Goal: Download file/media

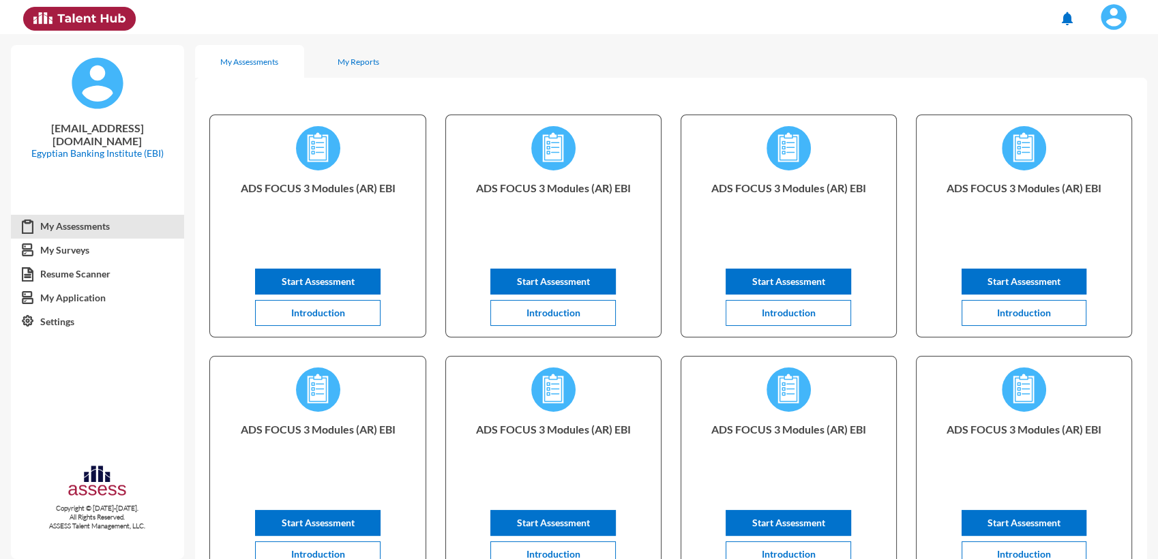
click at [1113, 19] on img at bounding box center [1113, 16] width 27 height 27
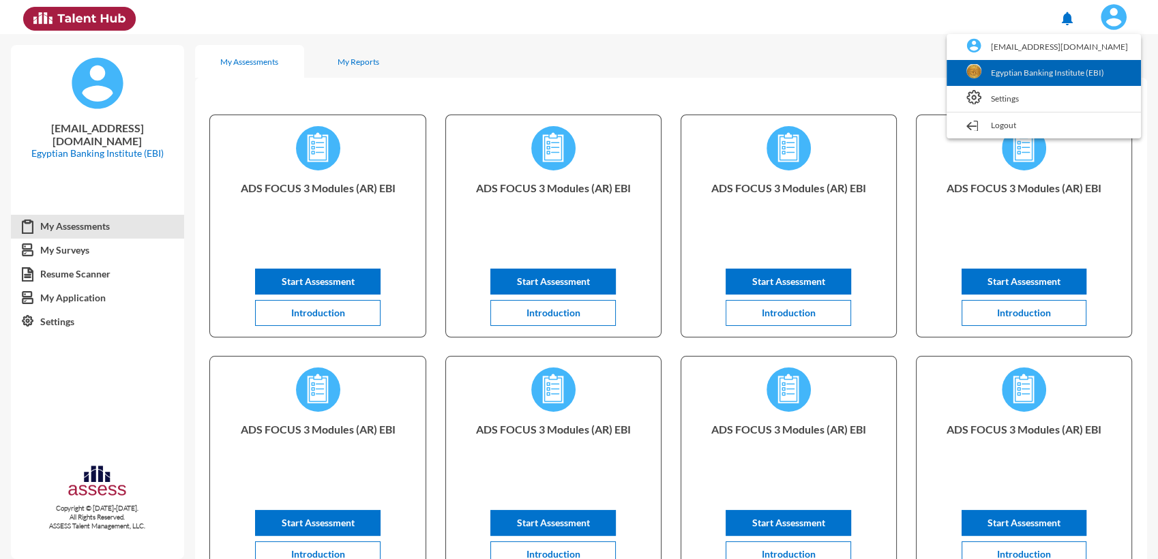
click at [1084, 67] on link "Egyptian Banking Institute (EBI)" at bounding box center [1043, 73] width 181 height 26
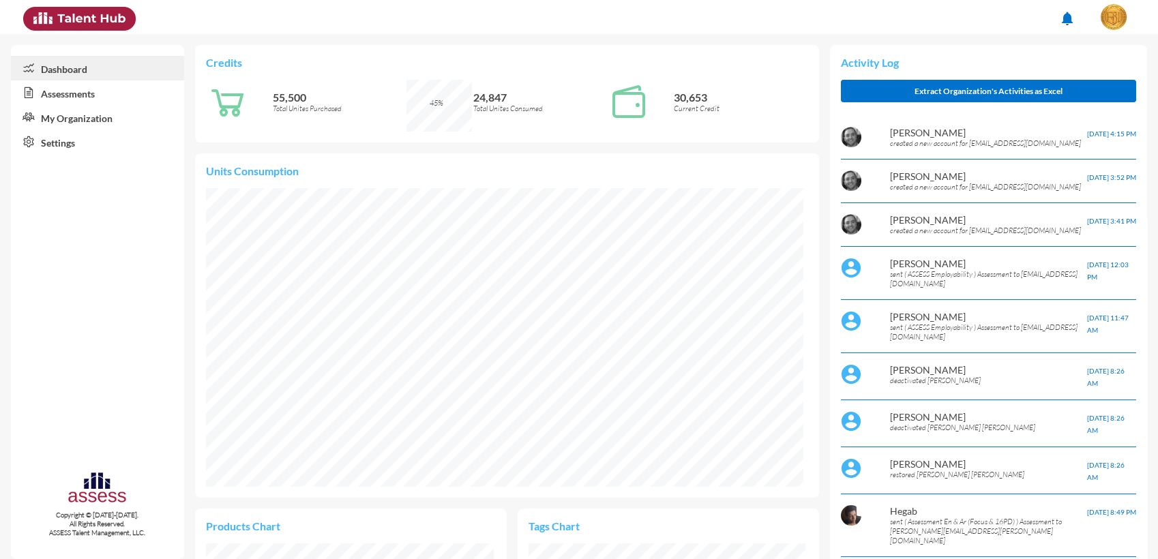
scroll to position [138, 277]
click at [123, 85] on link "Assessments" at bounding box center [97, 92] width 173 height 25
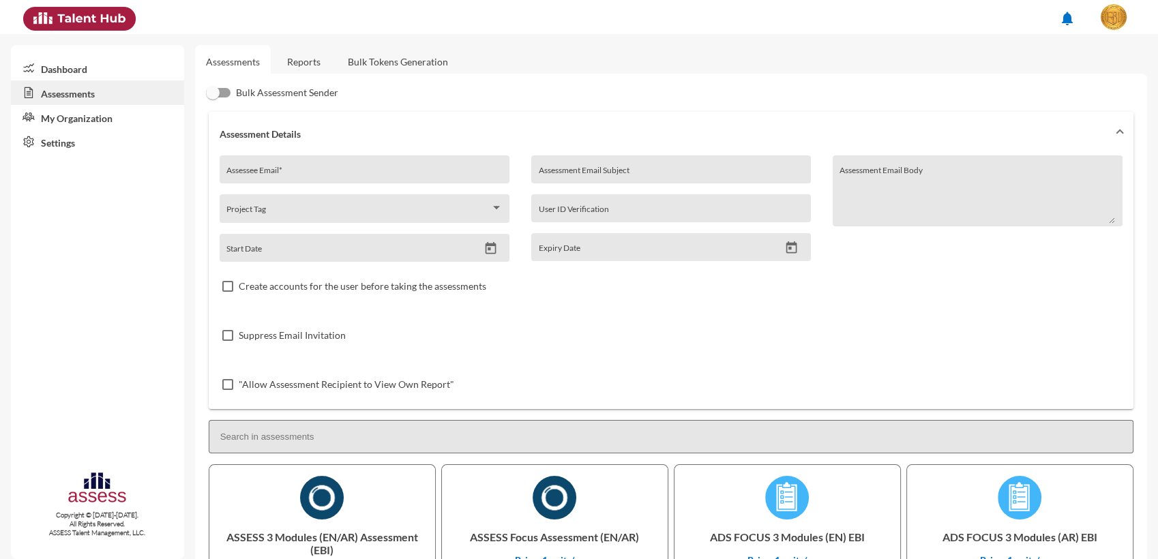
click at [316, 75] on link "Reports" at bounding box center [303, 61] width 55 height 33
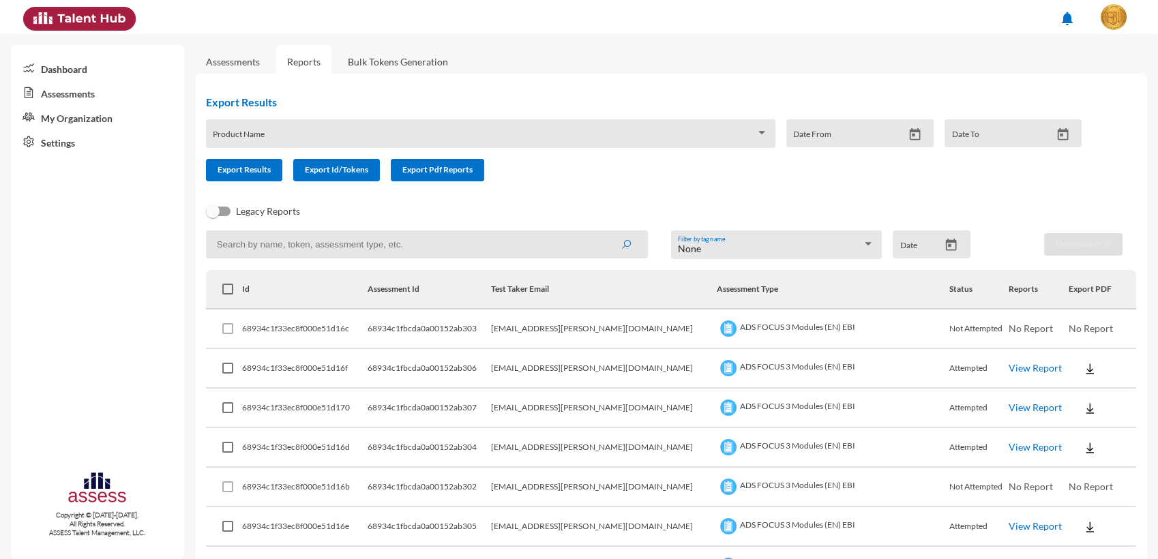
click at [749, 127] on div "Product Name" at bounding box center [490, 137] width 555 height 21
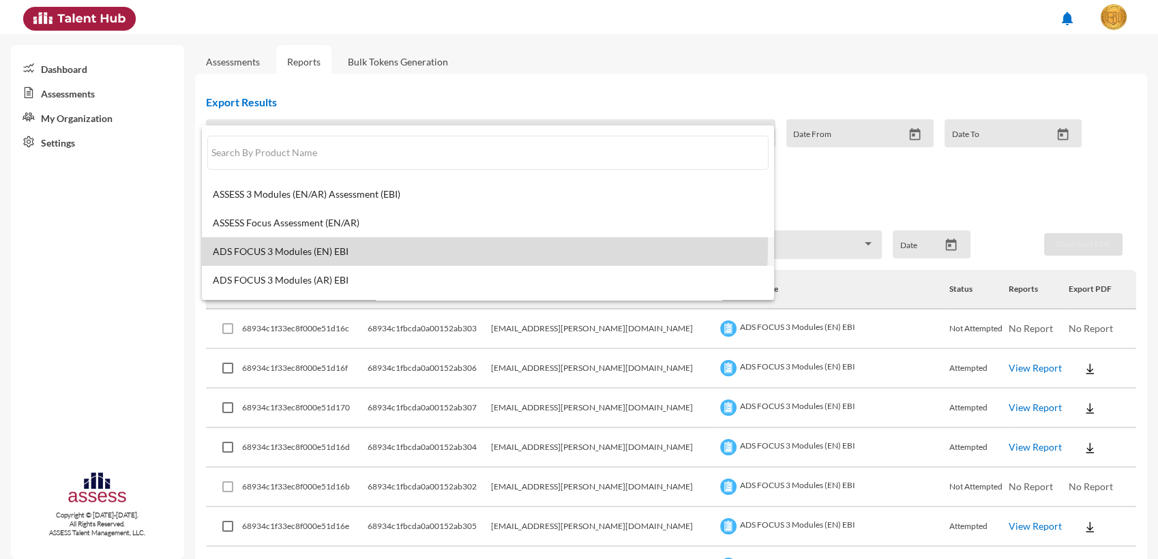
click at [381, 244] on mat-option "ADS FOCUS 3 Modules (EN) EBI" at bounding box center [488, 251] width 572 height 29
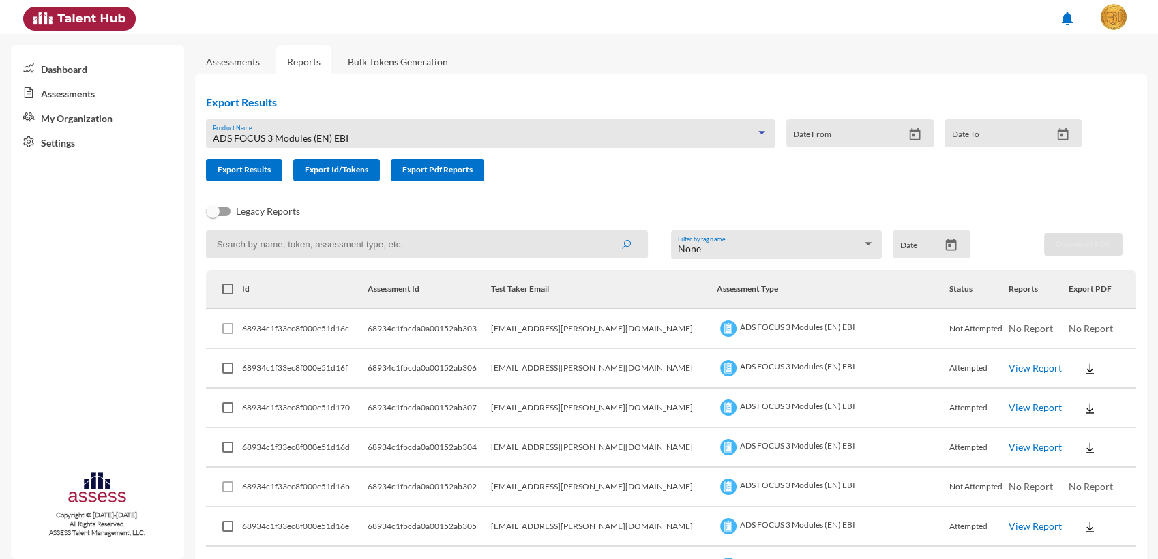
click at [921, 140] on div at bounding box center [915, 136] width 24 height 16
click at [908, 134] on icon "Open calendar" at bounding box center [915, 135] width 14 height 14
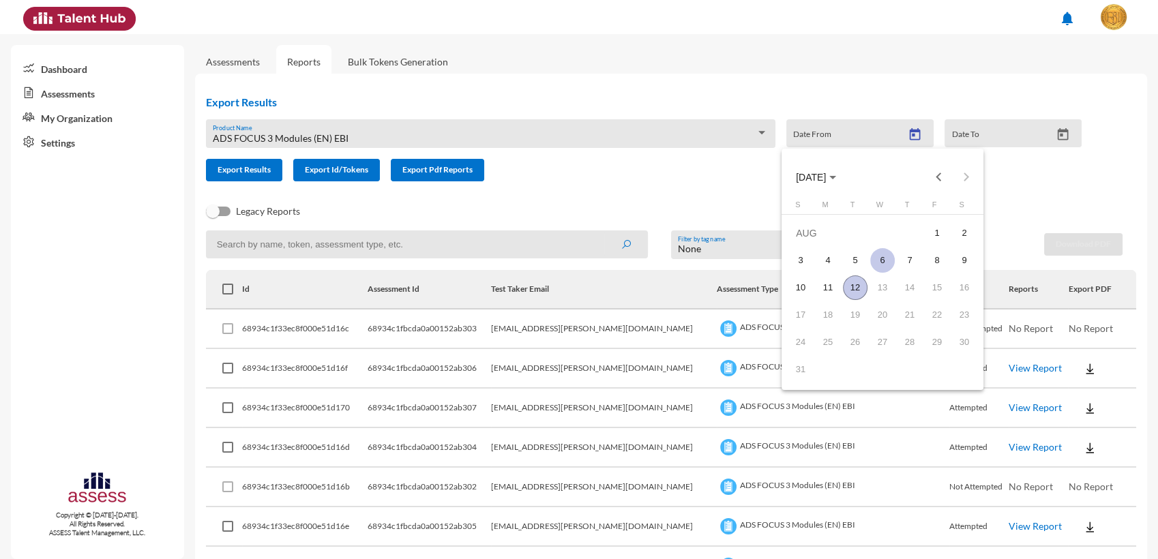
click at [891, 262] on div "6" at bounding box center [882, 260] width 25 height 25
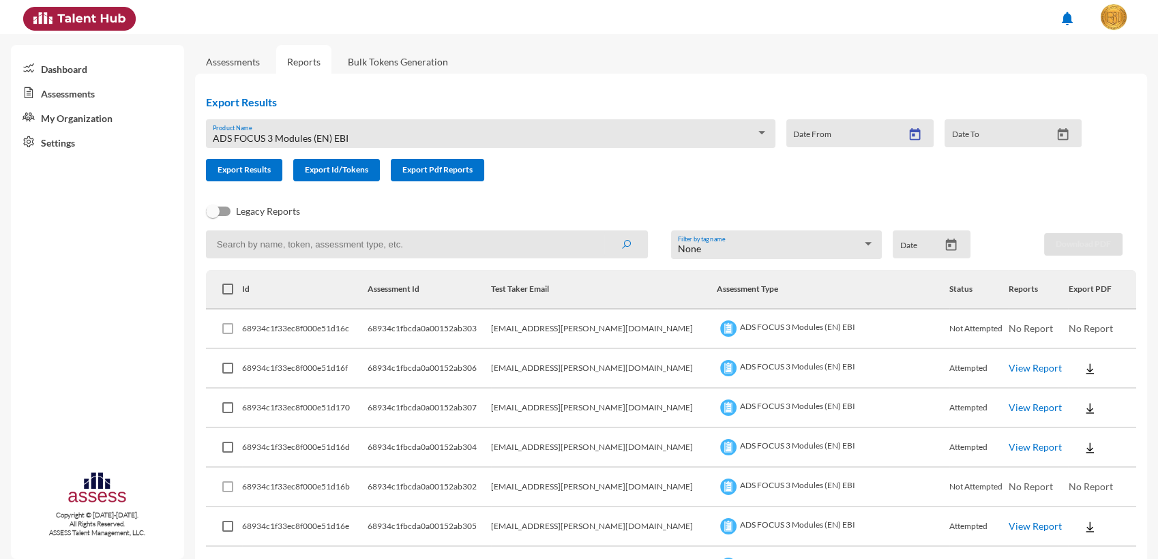
type input "[DATE]"
click at [1057, 134] on icon "Open calendar" at bounding box center [1062, 134] width 11 height 12
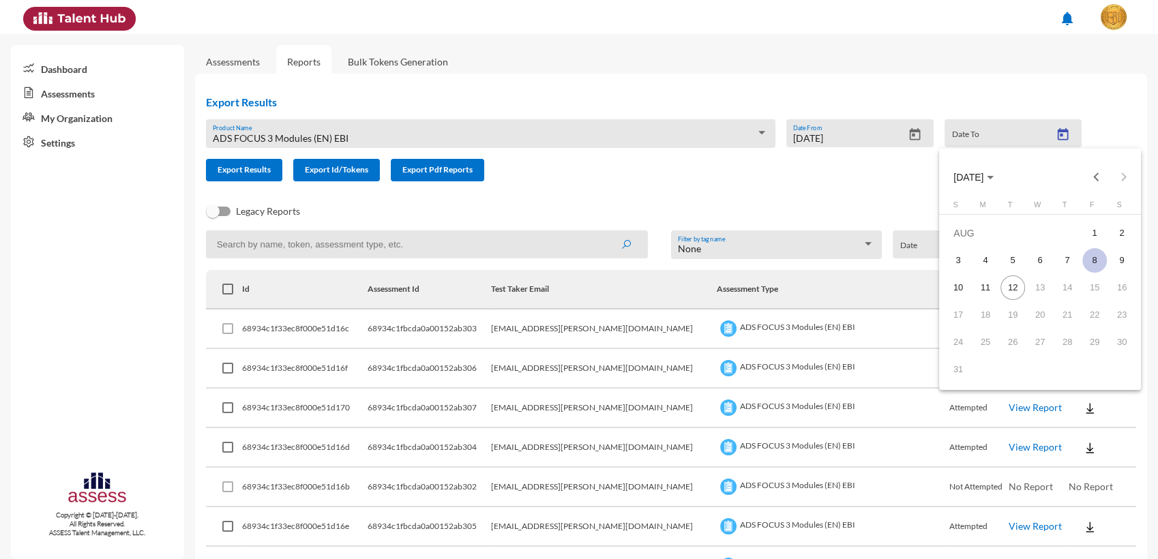
click at [1095, 264] on div "8" at bounding box center [1094, 260] width 25 height 25
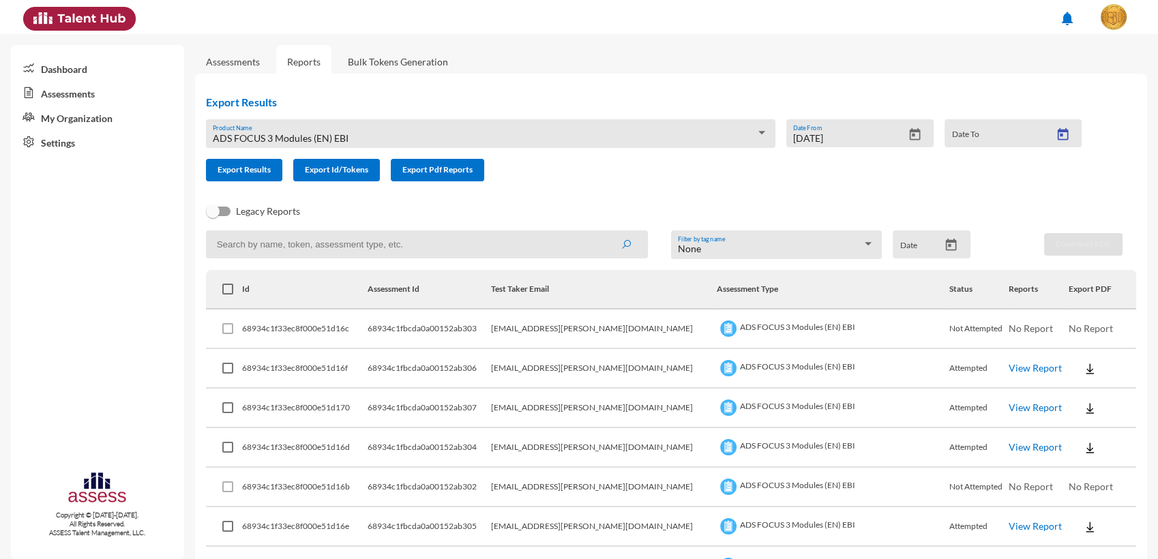
type input "[DATE]"
click at [273, 168] on button "Export Results" at bounding box center [244, 170] width 76 height 23
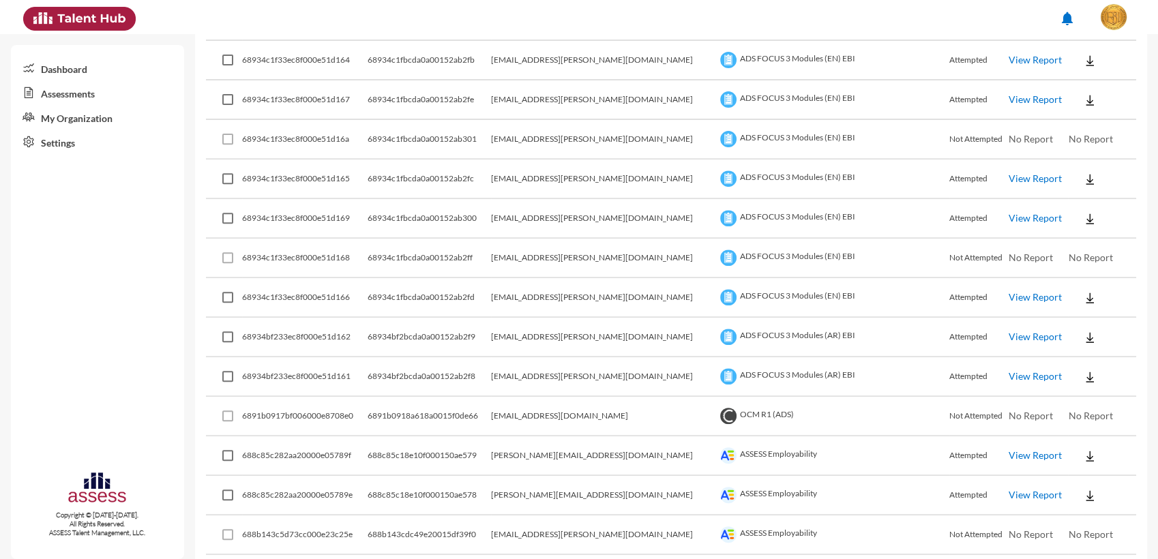
click at [1015, 297] on link "View Report" at bounding box center [1035, 297] width 53 height 12
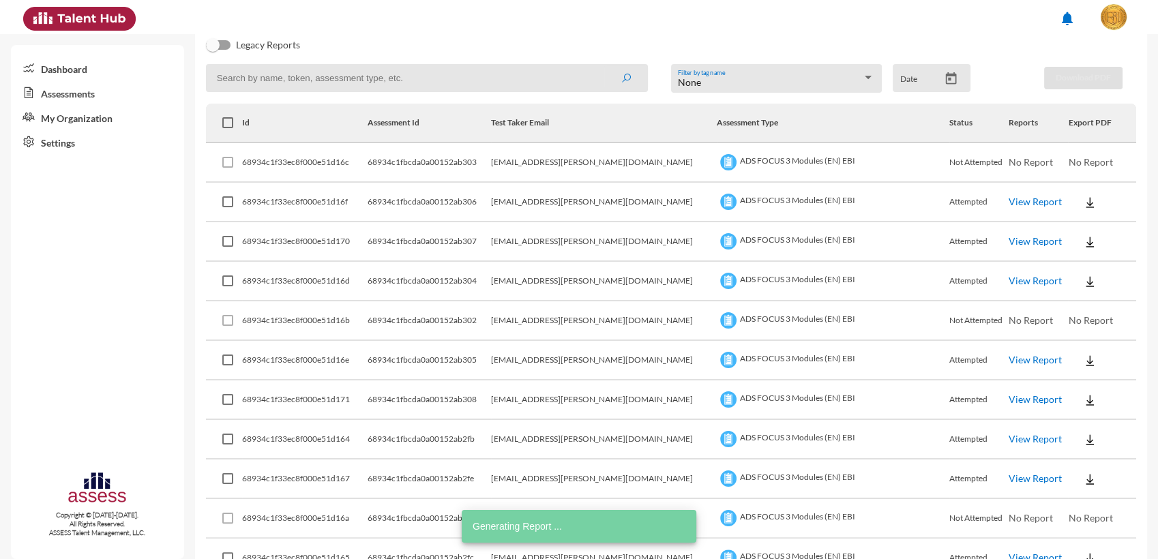
scroll to position [0, 0]
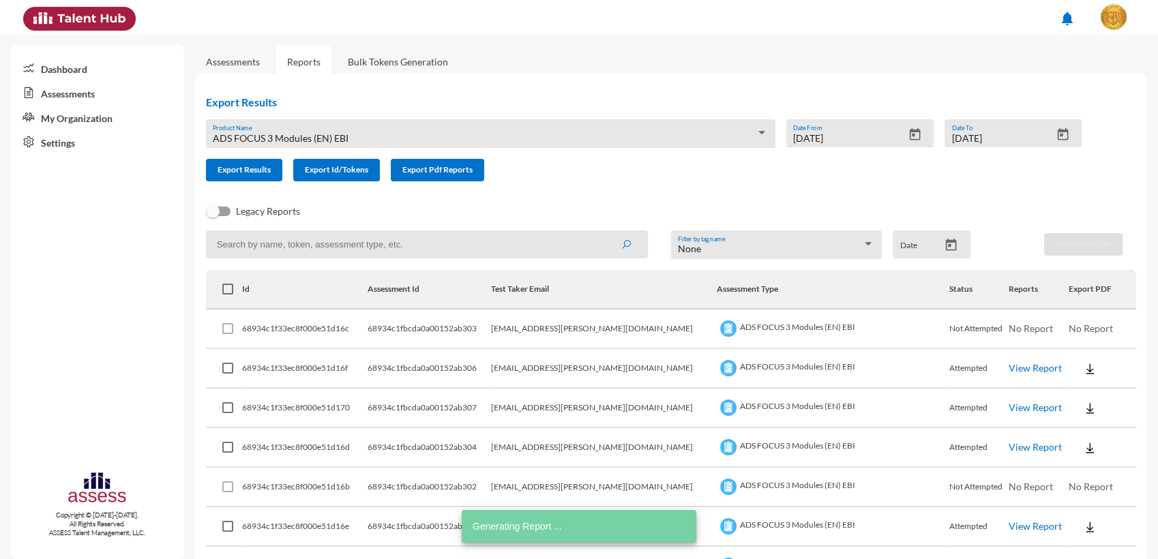
click at [495, 132] on div "ADS FOCUS 3 Modules (EN) EBI Product Name" at bounding box center [490, 137] width 555 height 21
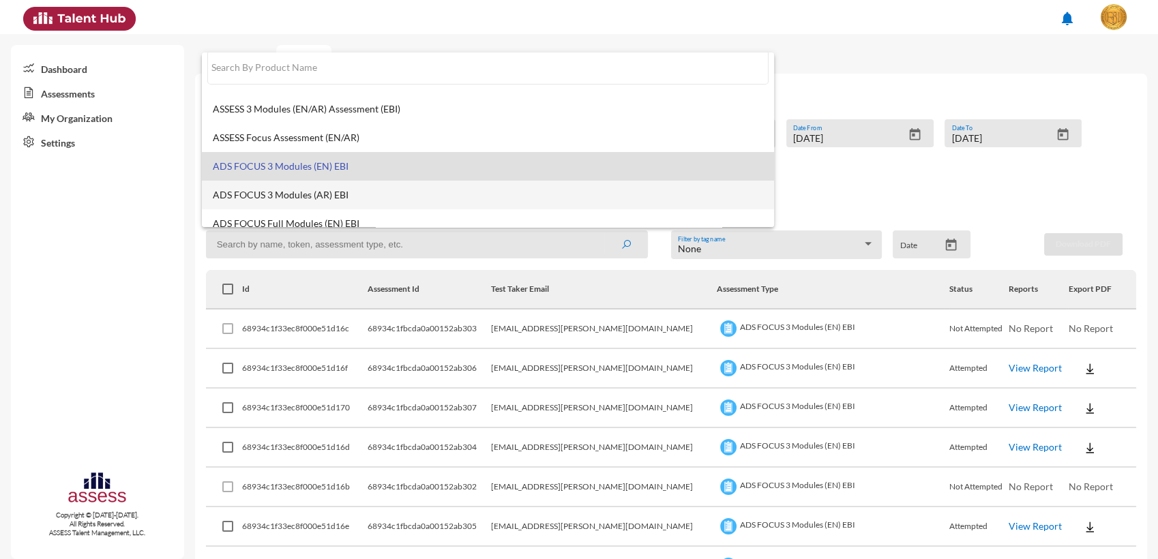
scroll to position [10, 0]
click at [436, 194] on span "ADS FOCUS 3 Modules (AR) EBI" at bounding box center [488, 197] width 550 height 11
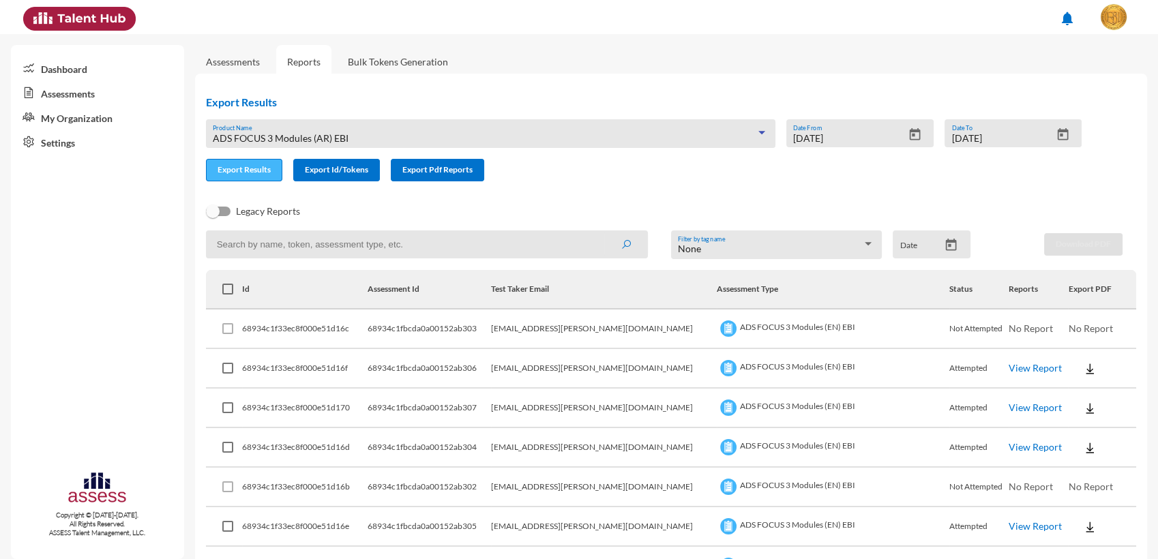
click at [251, 178] on button "Export Results" at bounding box center [244, 170] width 76 height 23
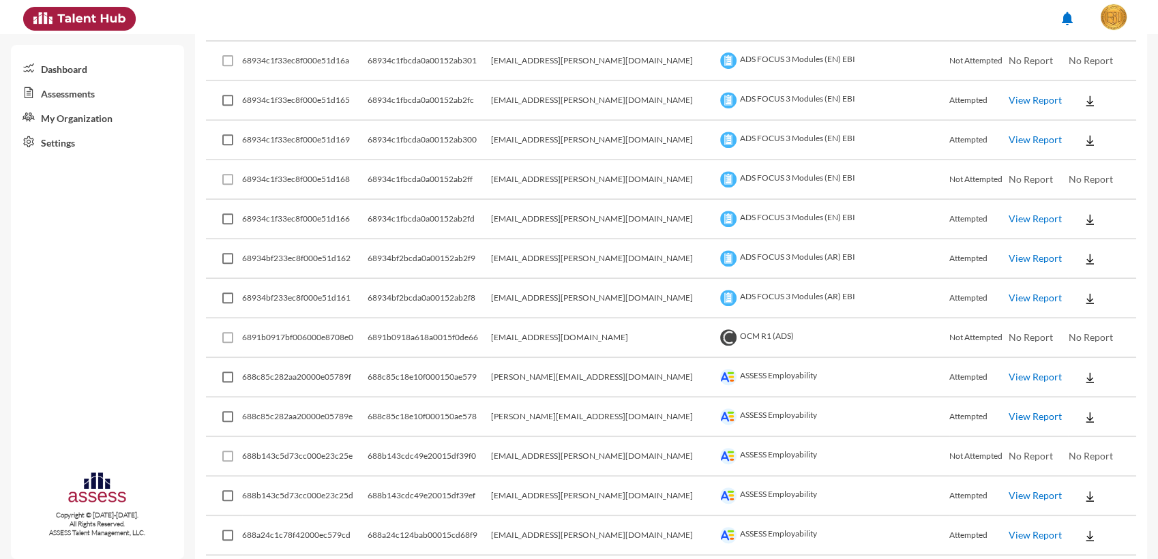
click at [1009, 292] on link "View Report" at bounding box center [1035, 298] width 53 height 12
click at [1083, 296] on img at bounding box center [1090, 299] width 14 height 14
click at [1075, 318] on button "EN" at bounding box center [1090, 322] width 76 height 26
click at [1083, 263] on img at bounding box center [1090, 259] width 14 height 14
click at [1078, 282] on button "EN" at bounding box center [1090, 282] width 76 height 26
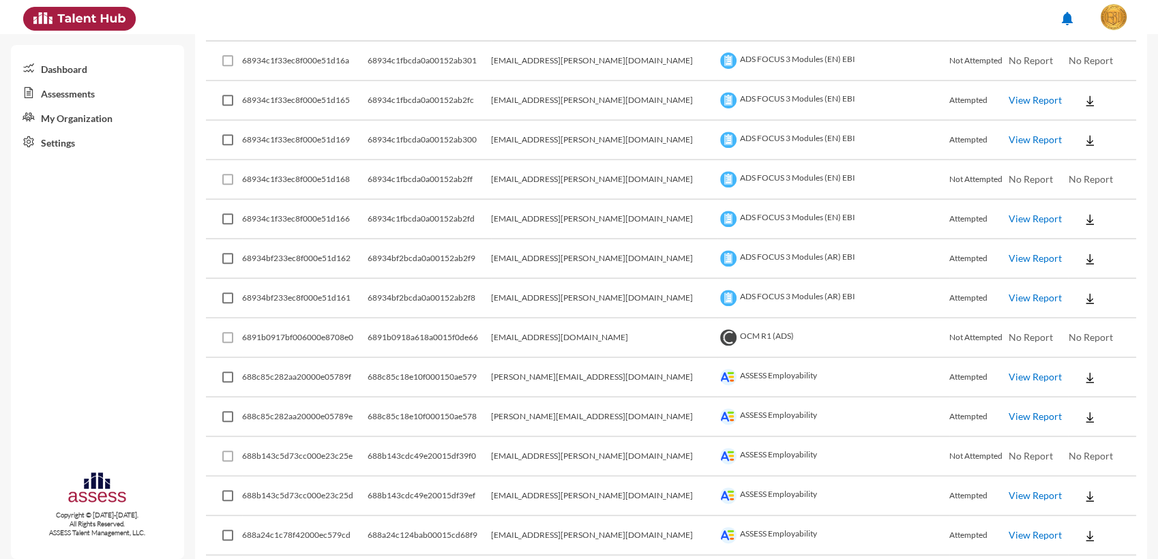
click at [1083, 213] on img at bounding box center [1090, 220] width 14 height 14
click at [1080, 237] on button "EN" at bounding box center [1090, 243] width 76 height 26
click at [1080, 237] on td at bounding box center [1102, 220] width 68 height 40
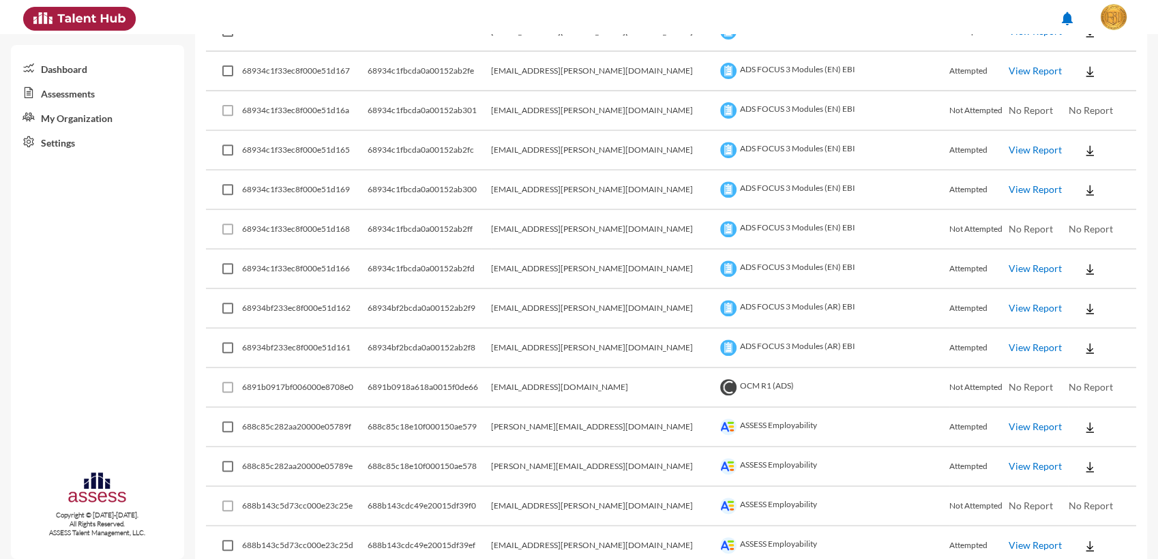
scroll to position [548, 0]
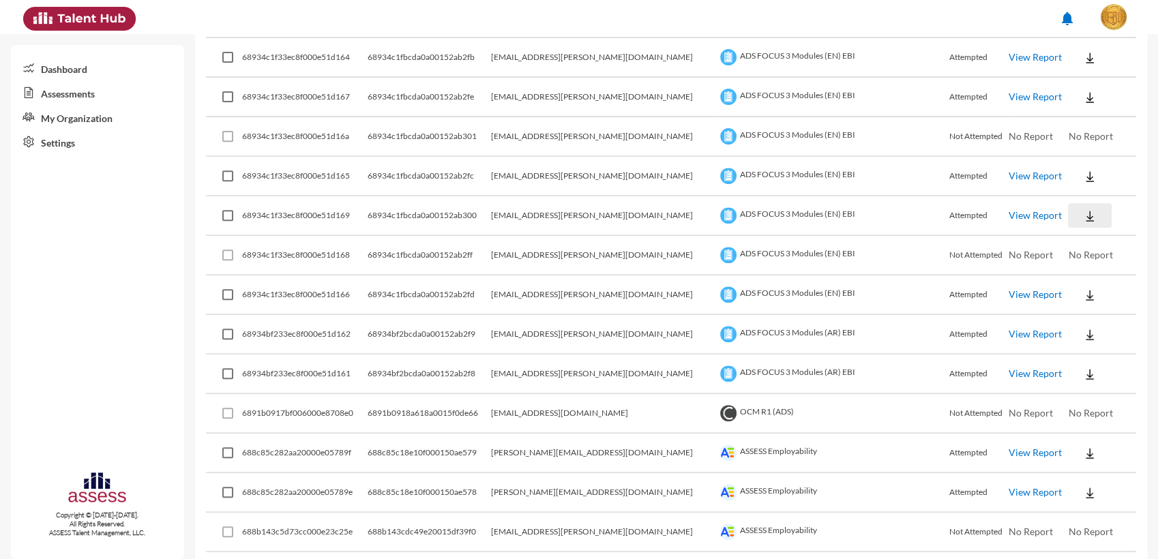
click at [1068, 209] on button at bounding box center [1090, 215] width 44 height 25
click at [1073, 232] on button "EN" at bounding box center [1090, 240] width 76 height 26
click at [1080, 177] on button at bounding box center [1090, 176] width 44 height 25
click at [1086, 196] on button "EN" at bounding box center [1090, 201] width 76 height 26
click at [1086, 197] on td at bounding box center [1102, 216] width 68 height 40
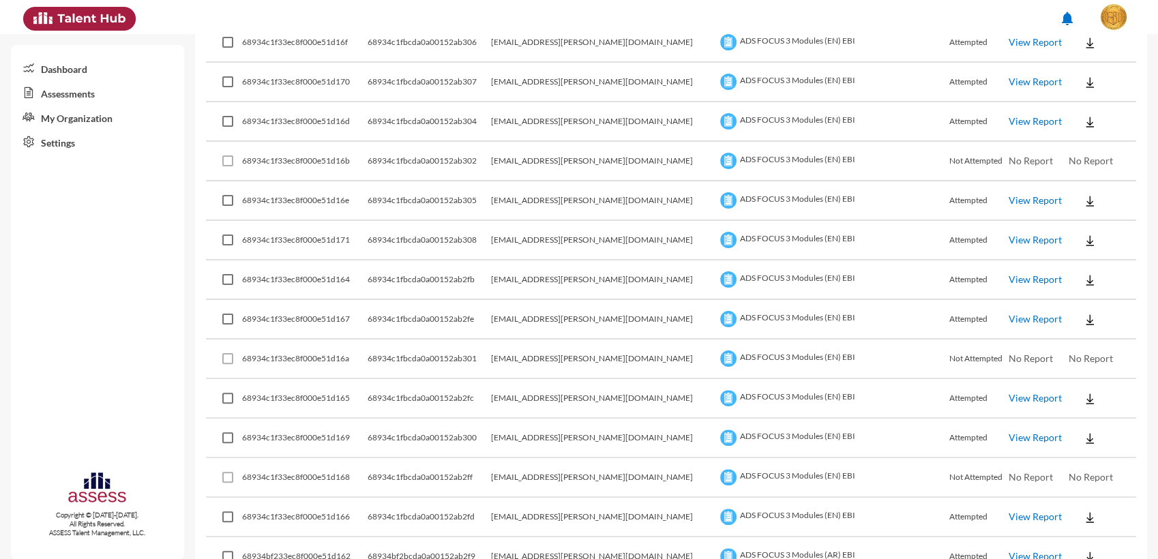
scroll to position [321, 0]
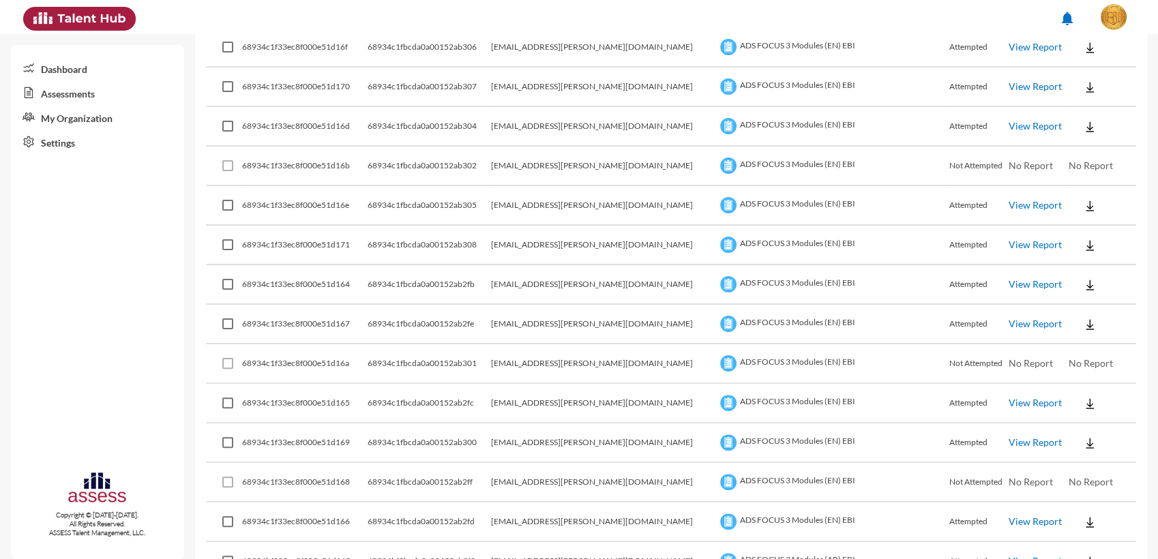
click at [1083, 327] on img at bounding box center [1090, 325] width 14 height 14
click at [1084, 347] on button "EN" at bounding box center [1090, 349] width 76 height 26
click at [1083, 286] on img at bounding box center [1090, 285] width 14 height 14
click at [1086, 303] on button "EN" at bounding box center [1090, 310] width 76 height 26
click at [1073, 253] on button at bounding box center [1090, 245] width 44 height 25
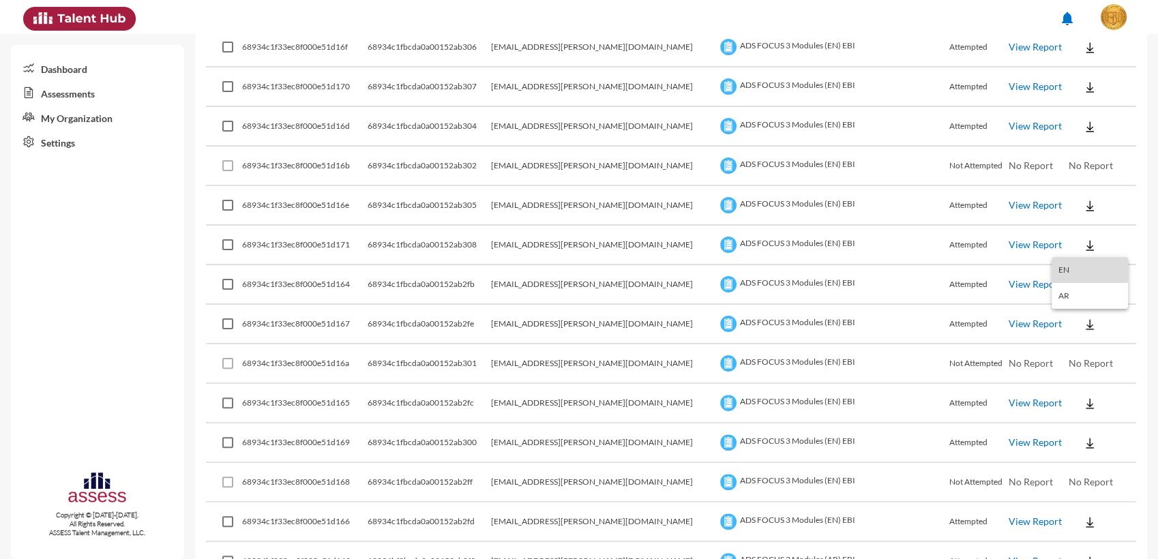
click at [1082, 265] on button "EN" at bounding box center [1090, 270] width 76 height 26
click at [1083, 208] on img at bounding box center [1090, 206] width 14 height 14
click at [1078, 221] on button "EN" at bounding box center [1090, 231] width 76 height 26
click at [1115, 224] on td at bounding box center [1102, 206] width 68 height 40
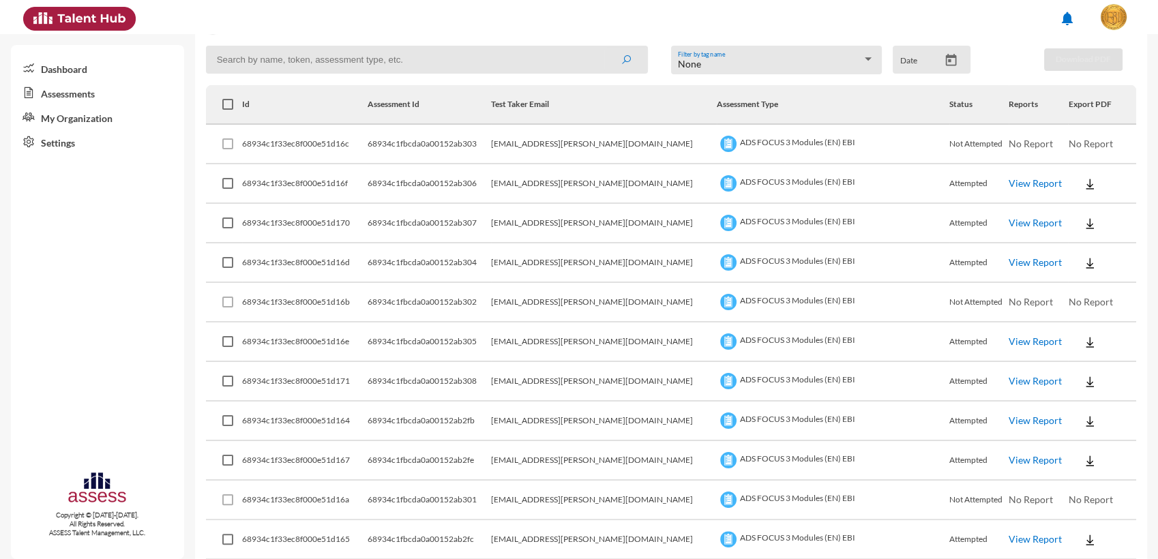
scroll to position [169, 0]
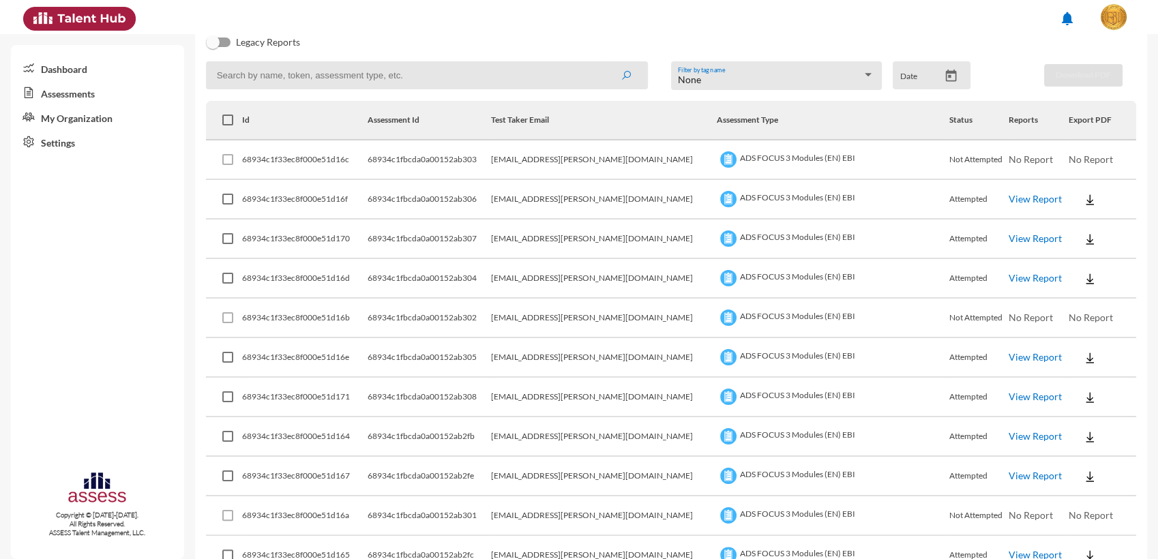
click at [1083, 282] on img at bounding box center [1090, 279] width 14 height 14
click at [1074, 299] on button "EN" at bounding box center [1090, 304] width 76 height 26
click at [1083, 239] on img at bounding box center [1090, 240] width 14 height 14
click at [1078, 254] on button "EN" at bounding box center [1090, 264] width 76 height 26
click at [1080, 200] on button at bounding box center [1090, 199] width 44 height 25
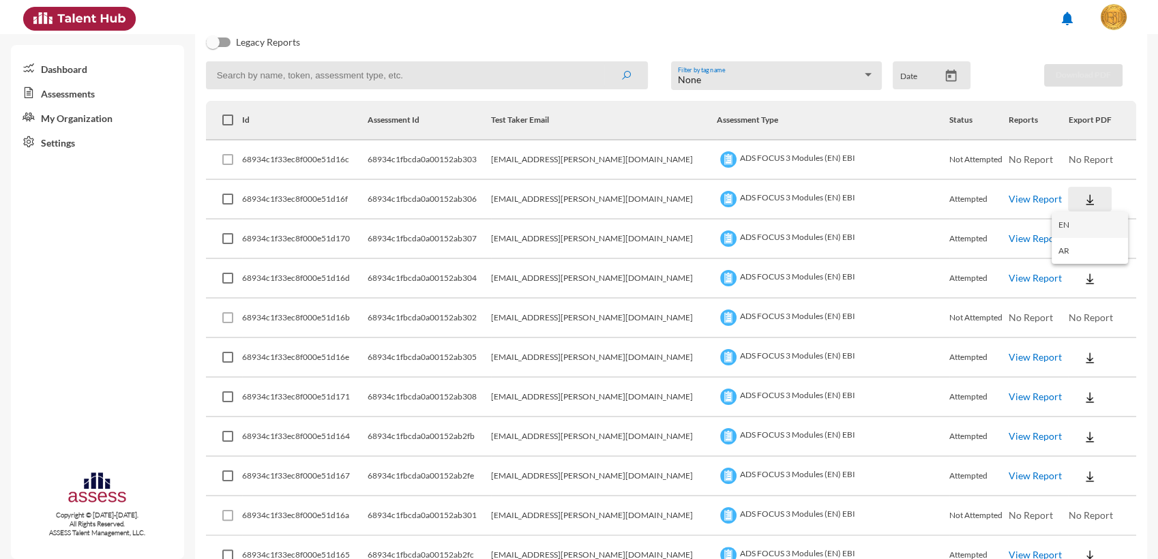
click at [1086, 221] on button "EN" at bounding box center [1090, 225] width 76 height 26
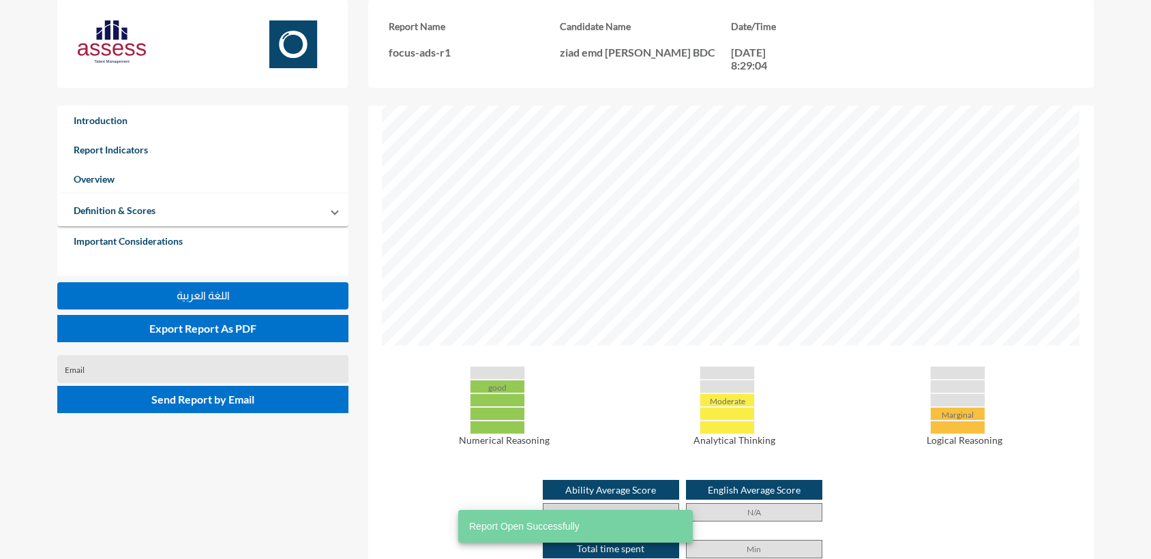
scroll to position [606, 0]
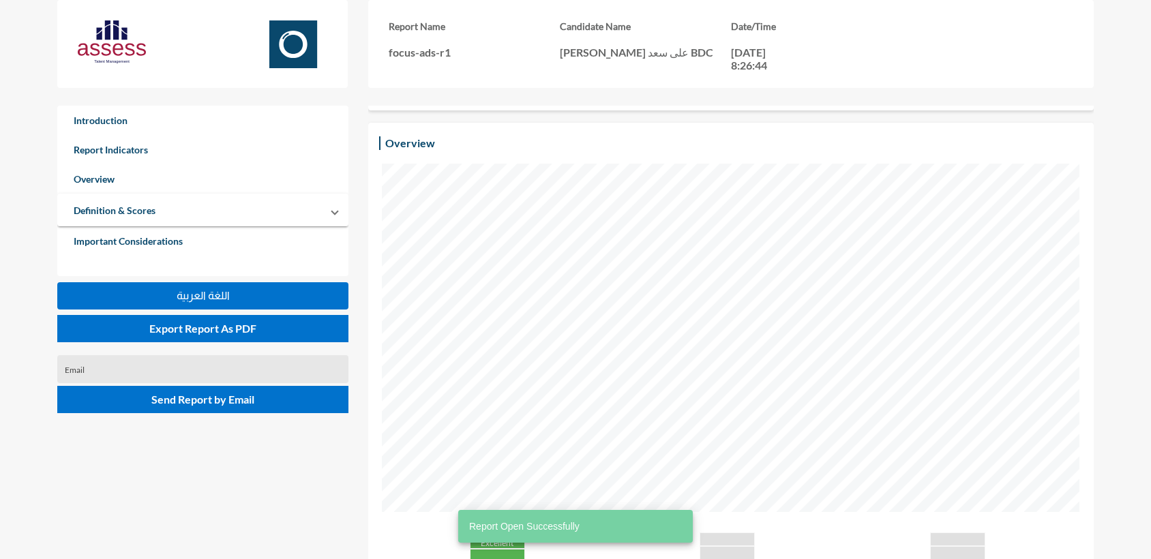
scroll to position [530, 0]
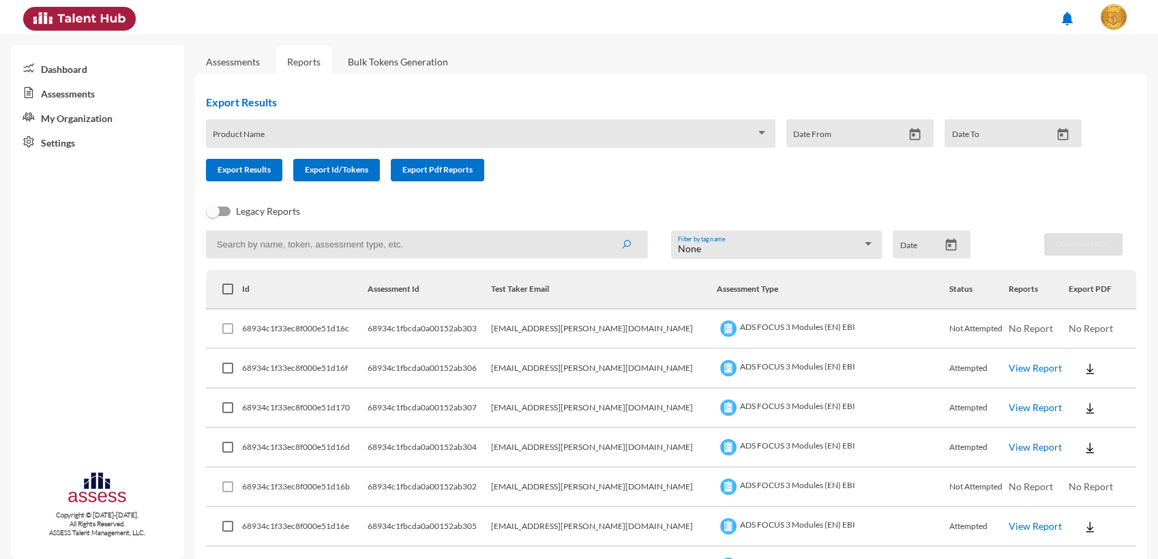
click at [388, 71] on link "Bulk Tokens Generation" at bounding box center [398, 61] width 122 height 33
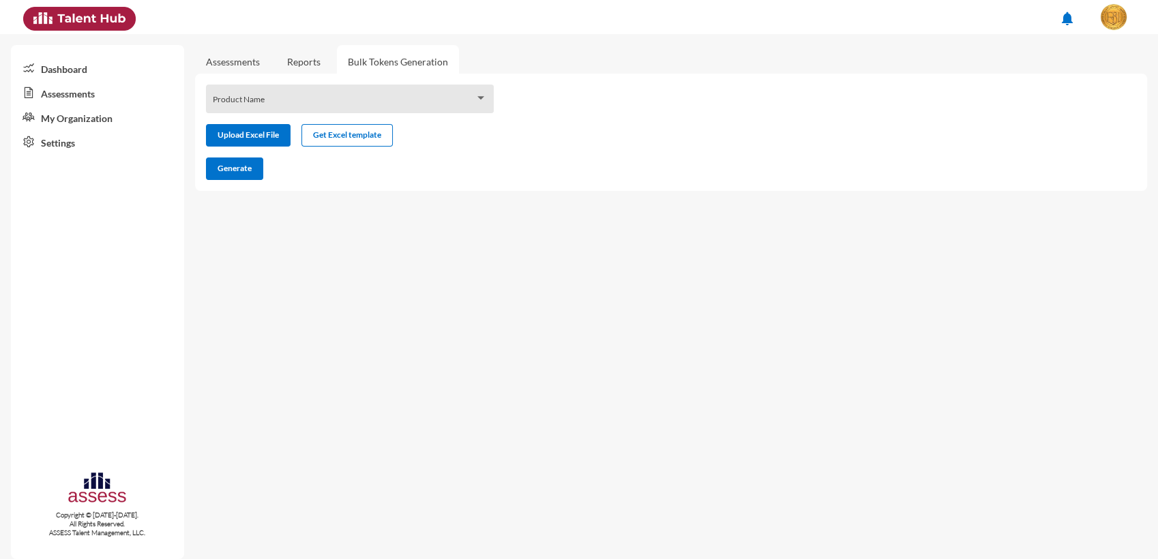
click at [311, 63] on link "Reports" at bounding box center [303, 61] width 55 height 33
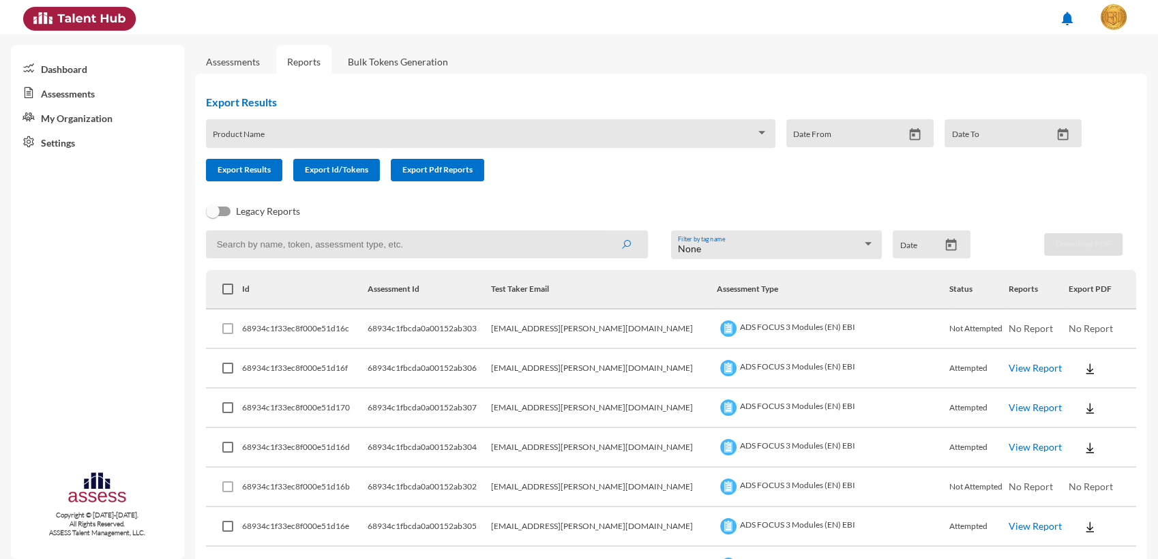
click at [233, 61] on link "Assessments" at bounding box center [233, 62] width 54 height 12
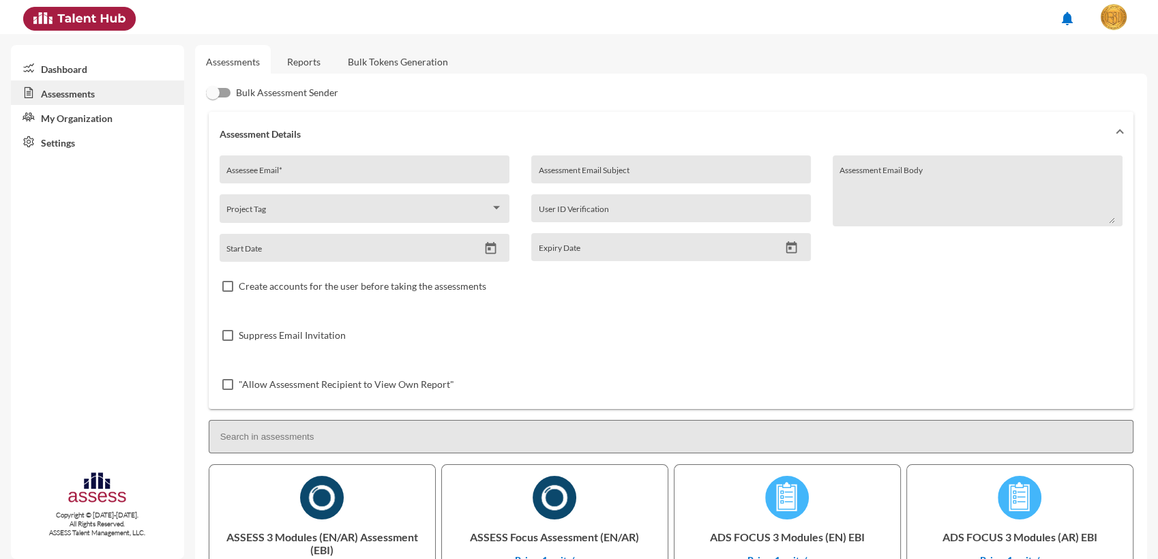
click at [302, 63] on link "Reports" at bounding box center [303, 61] width 55 height 33
